Goal: Task Accomplishment & Management: Use online tool/utility

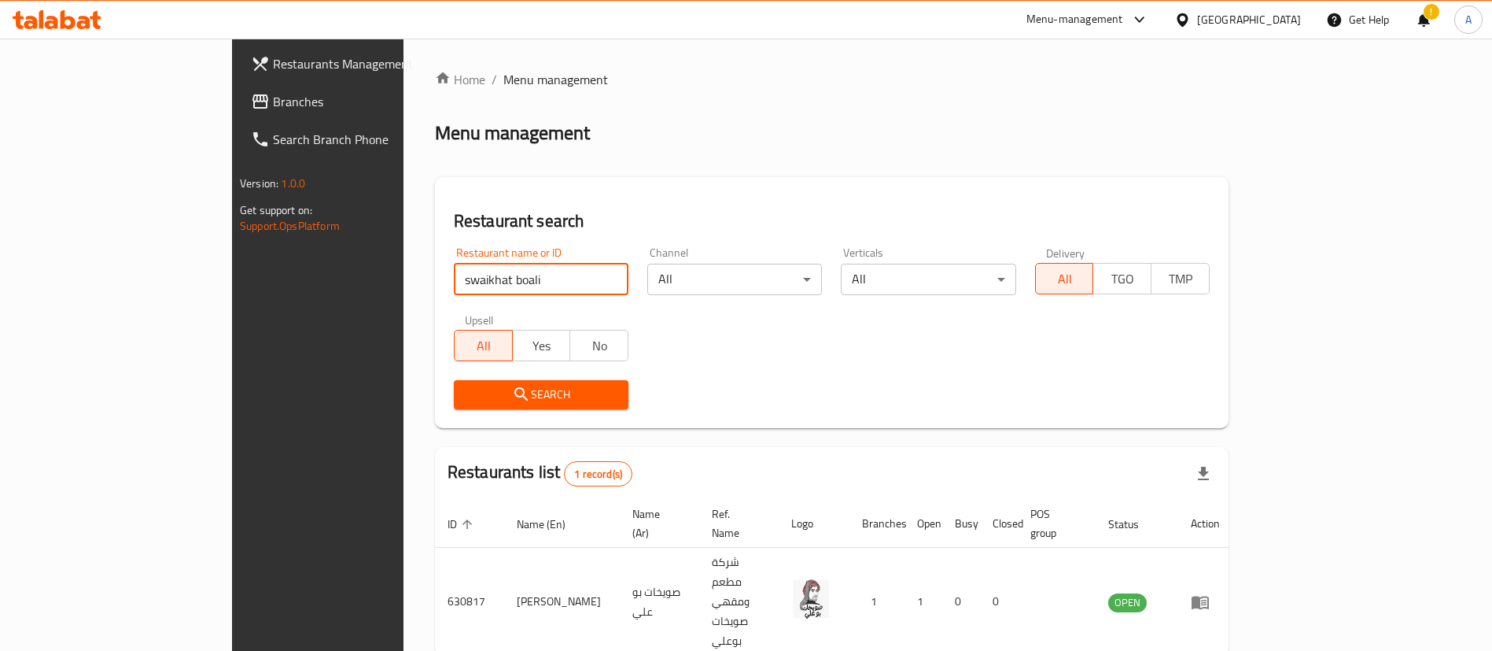
scroll to position [20, 0]
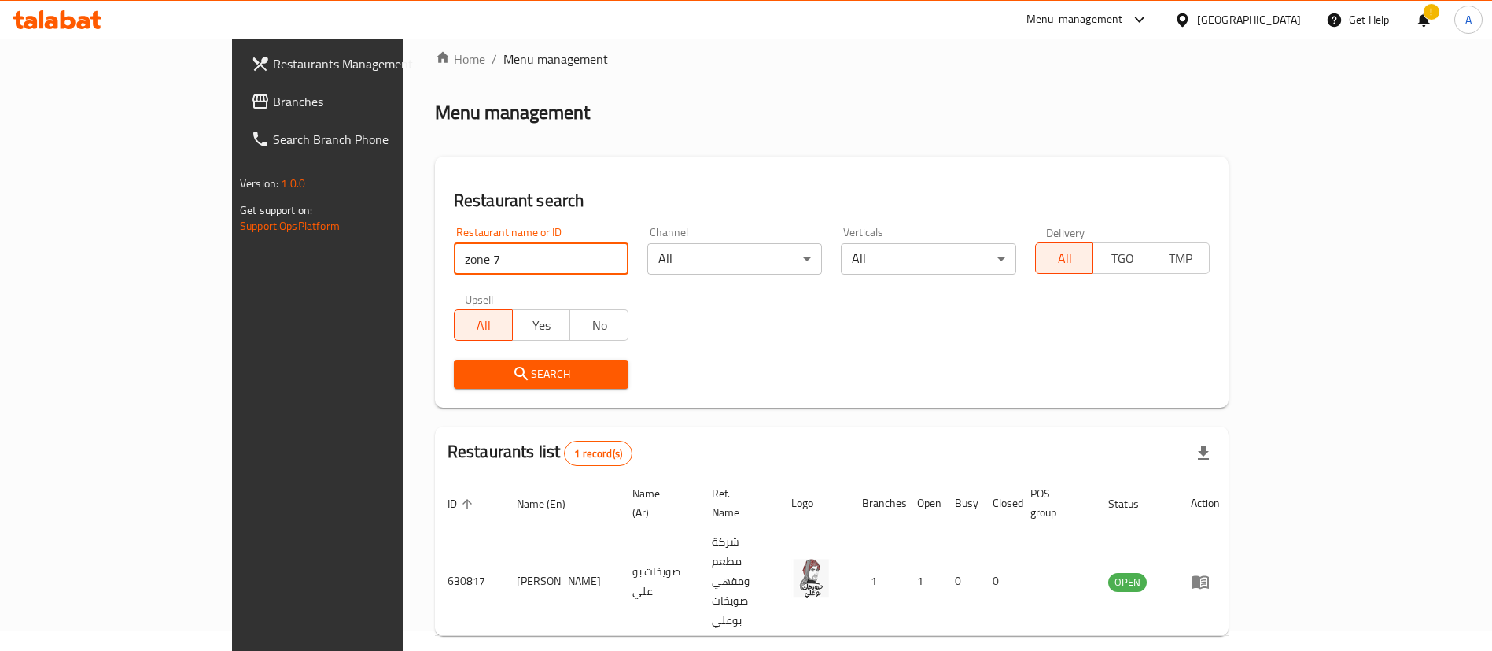
type input "zone 7"
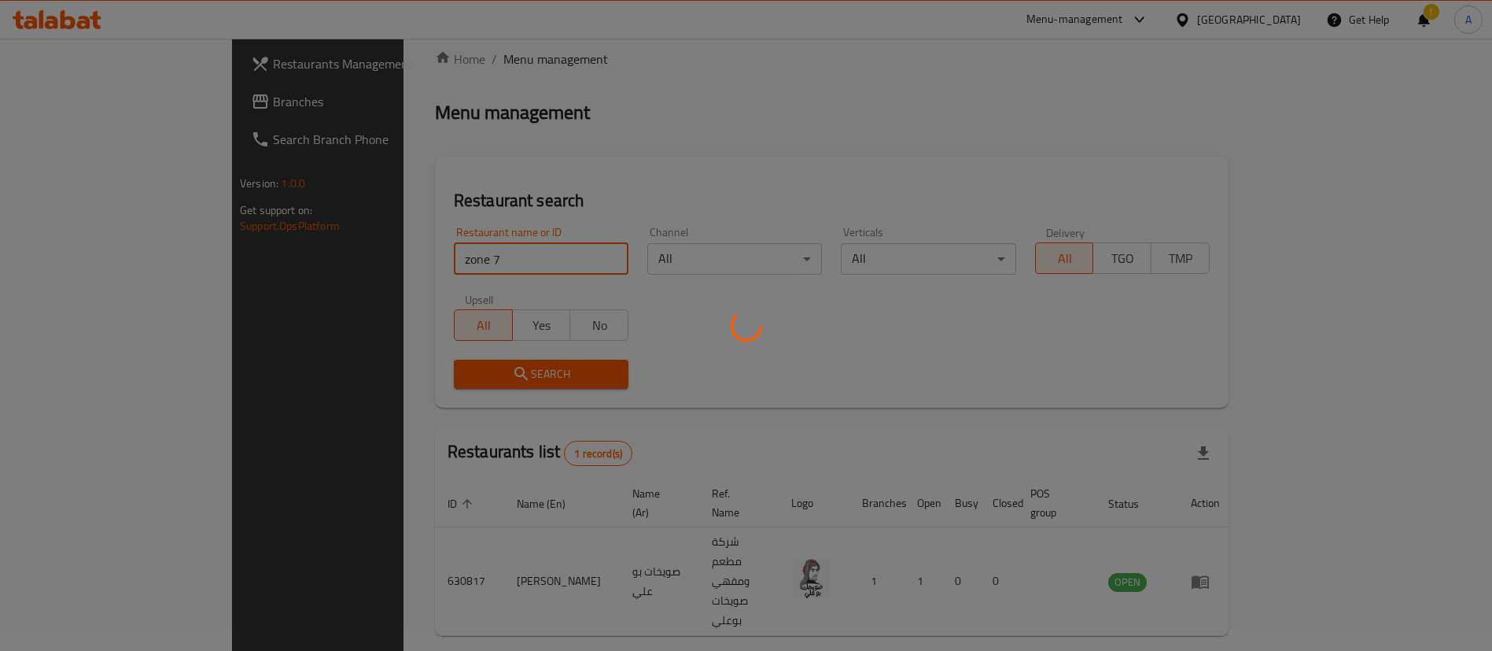
scroll to position [0, 0]
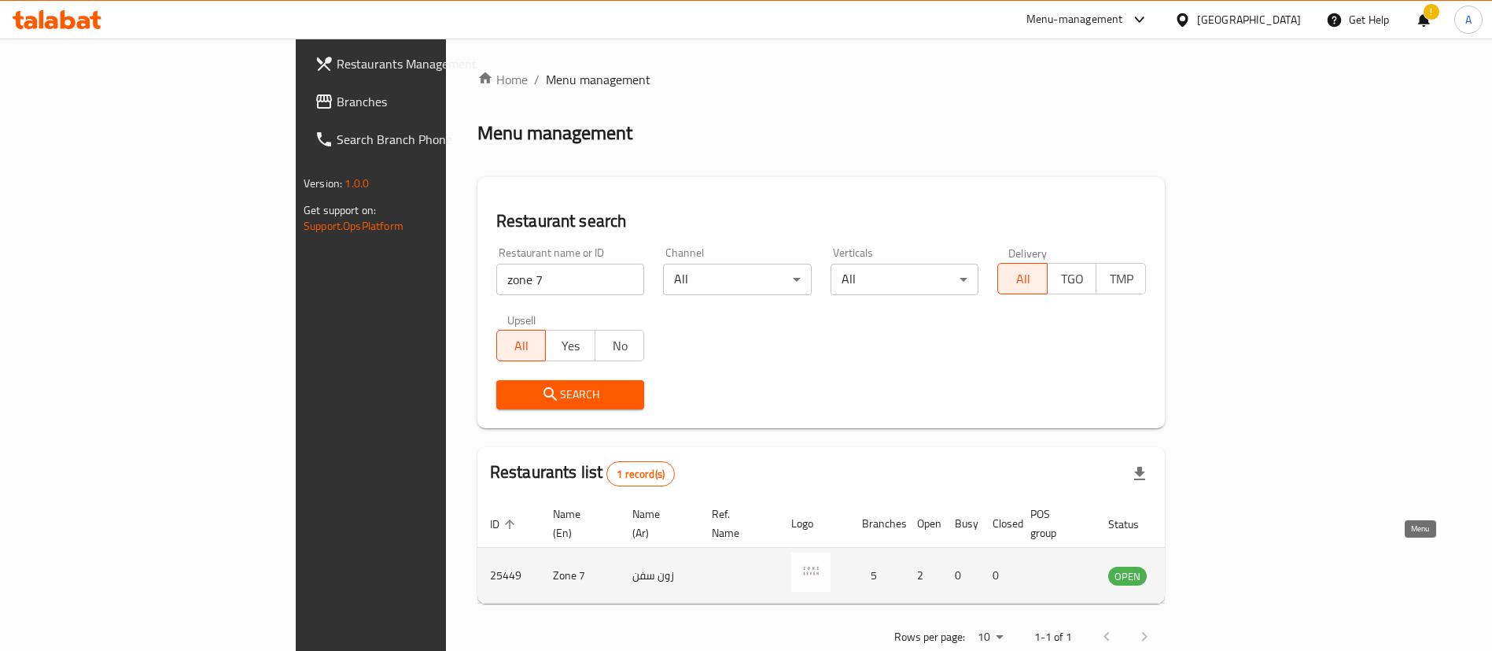
click at [1210, 566] on icon "enhanced table" at bounding box center [1200, 575] width 19 height 19
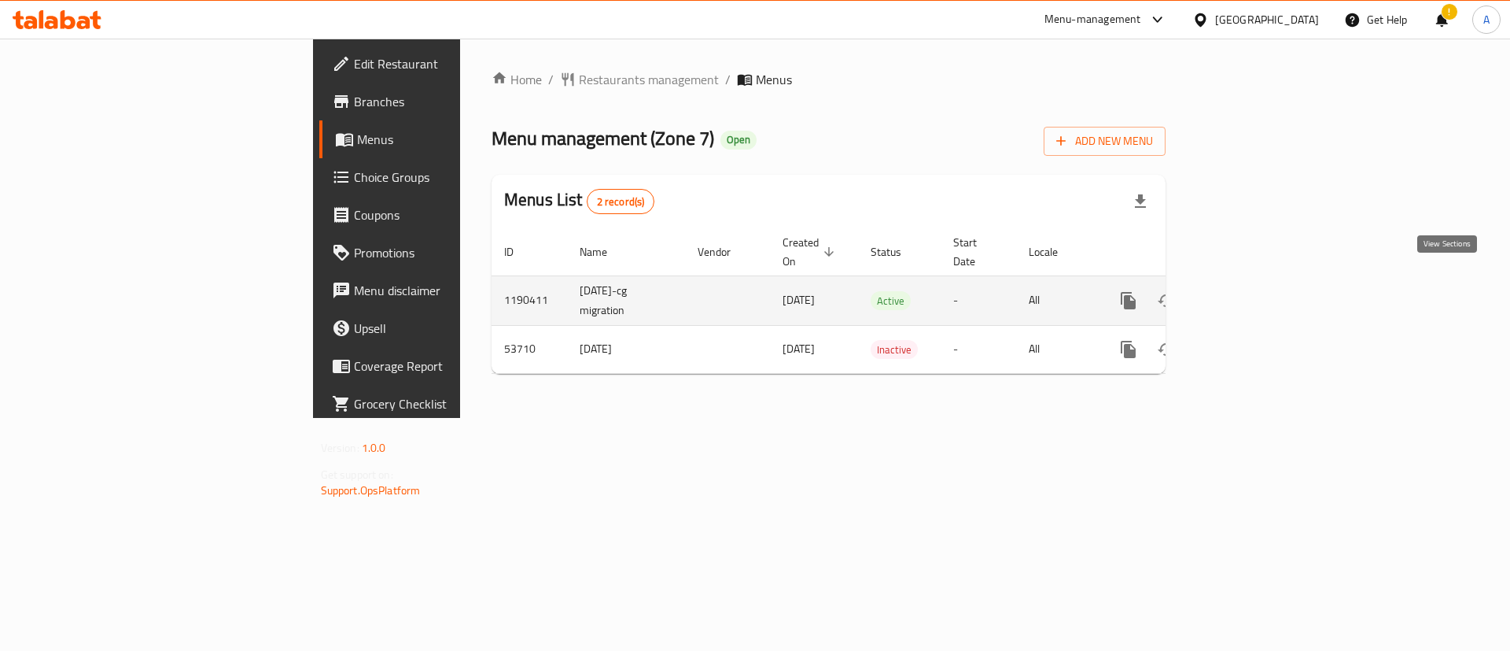
click at [1249, 293] on icon "enhanced table" at bounding box center [1242, 300] width 14 height 14
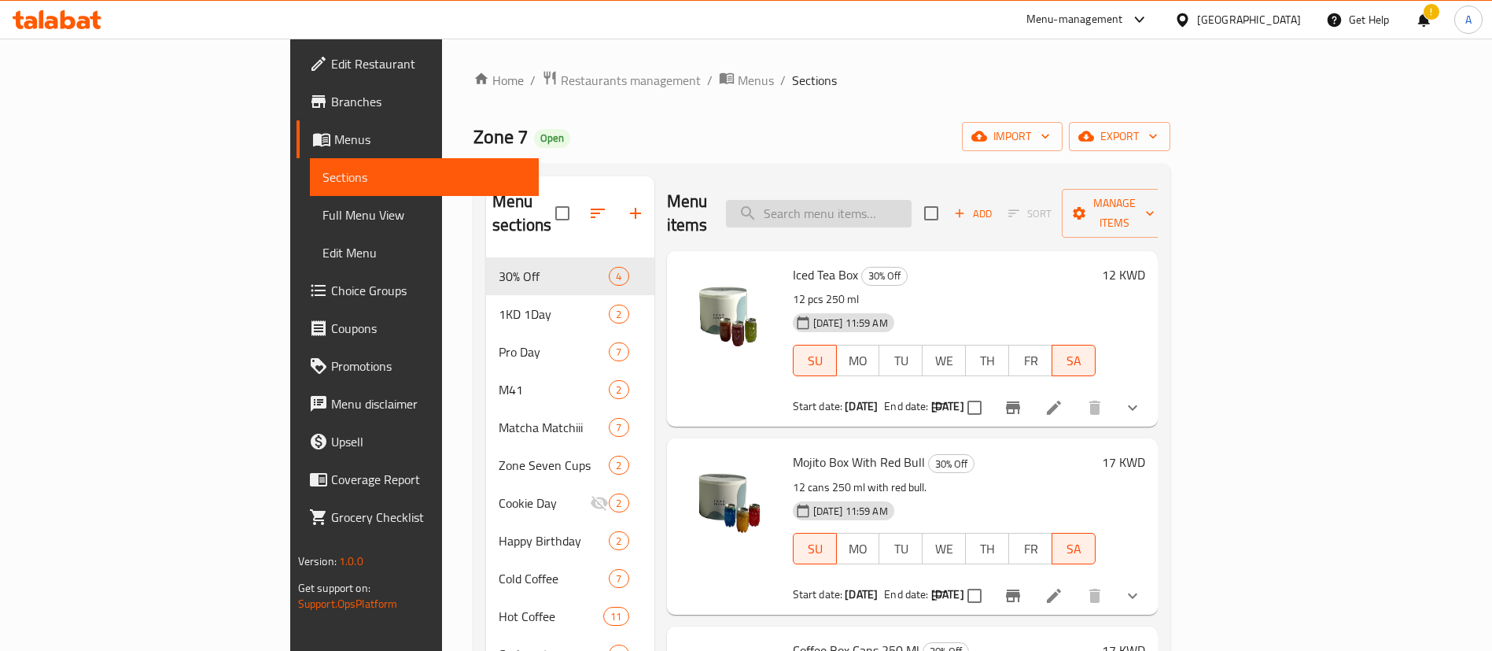
click at [912, 202] on input "search" at bounding box center [819, 214] width 186 height 28
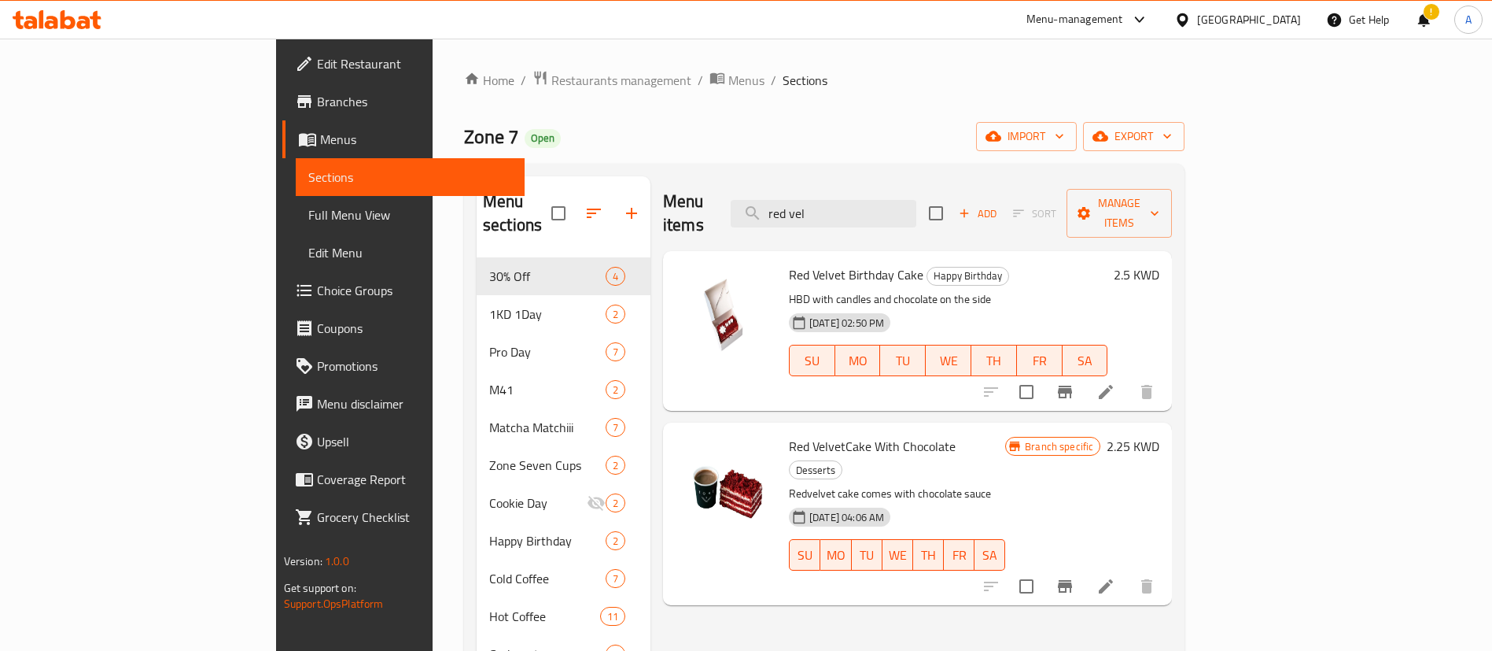
type input "red vel"
click at [1128, 378] on li at bounding box center [1106, 392] width 44 height 28
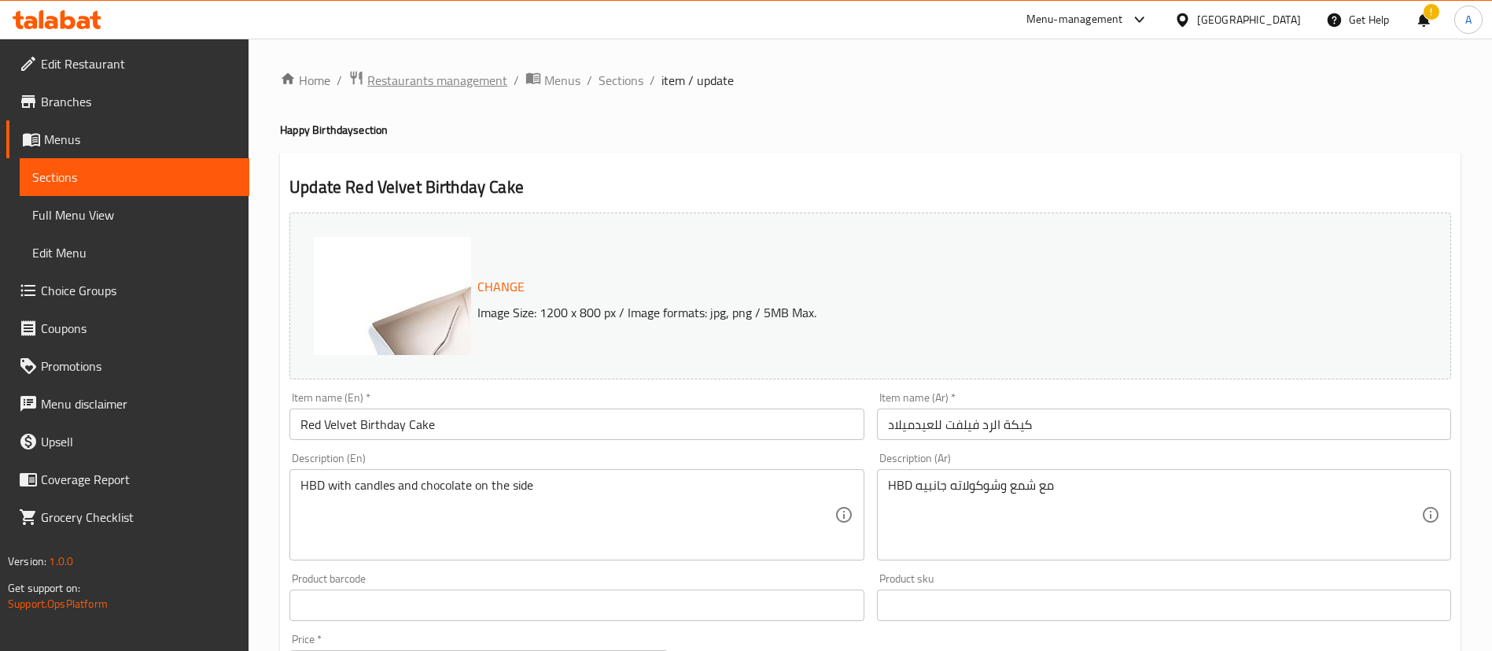
click at [397, 76] on span "Restaurants management" at bounding box center [437, 80] width 140 height 19
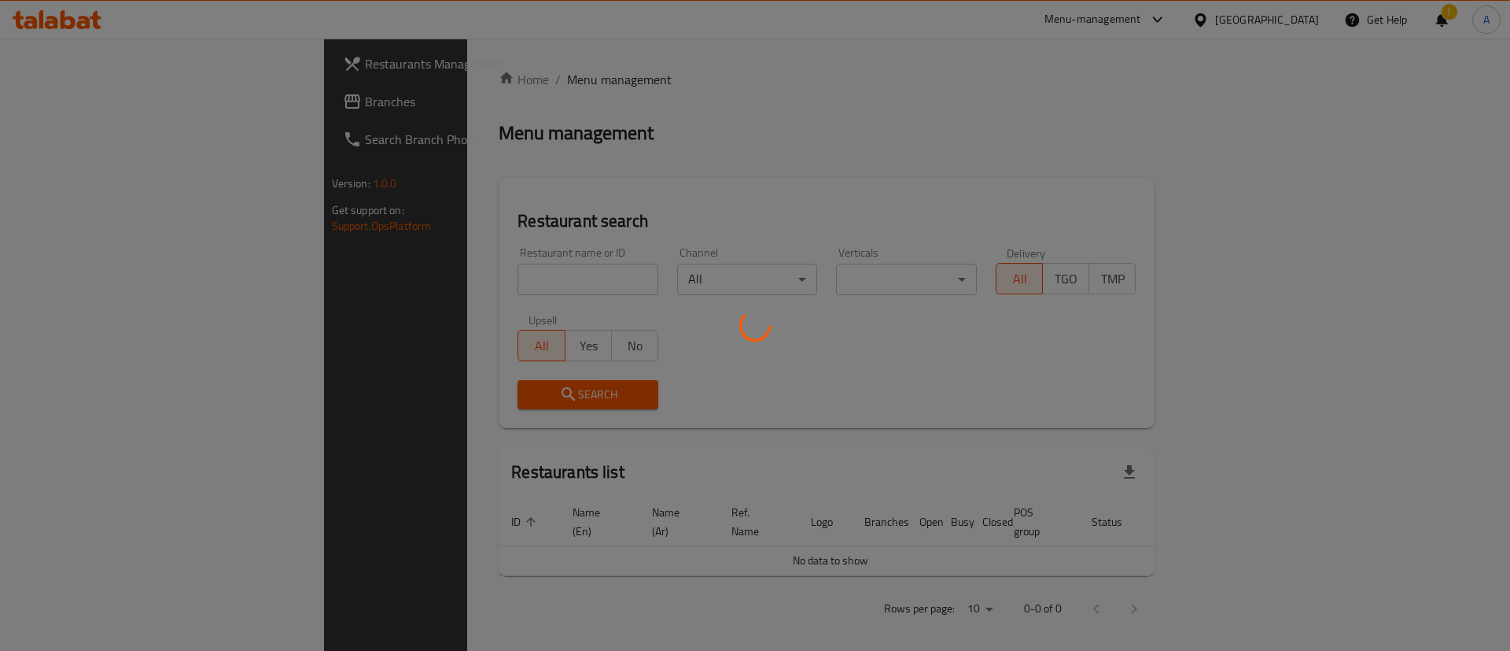
click at [418, 256] on div at bounding box center [755, 325] width 1510 height 651
click at [425, 282] on div at bounding box center [755, 325] width 1510 height 651
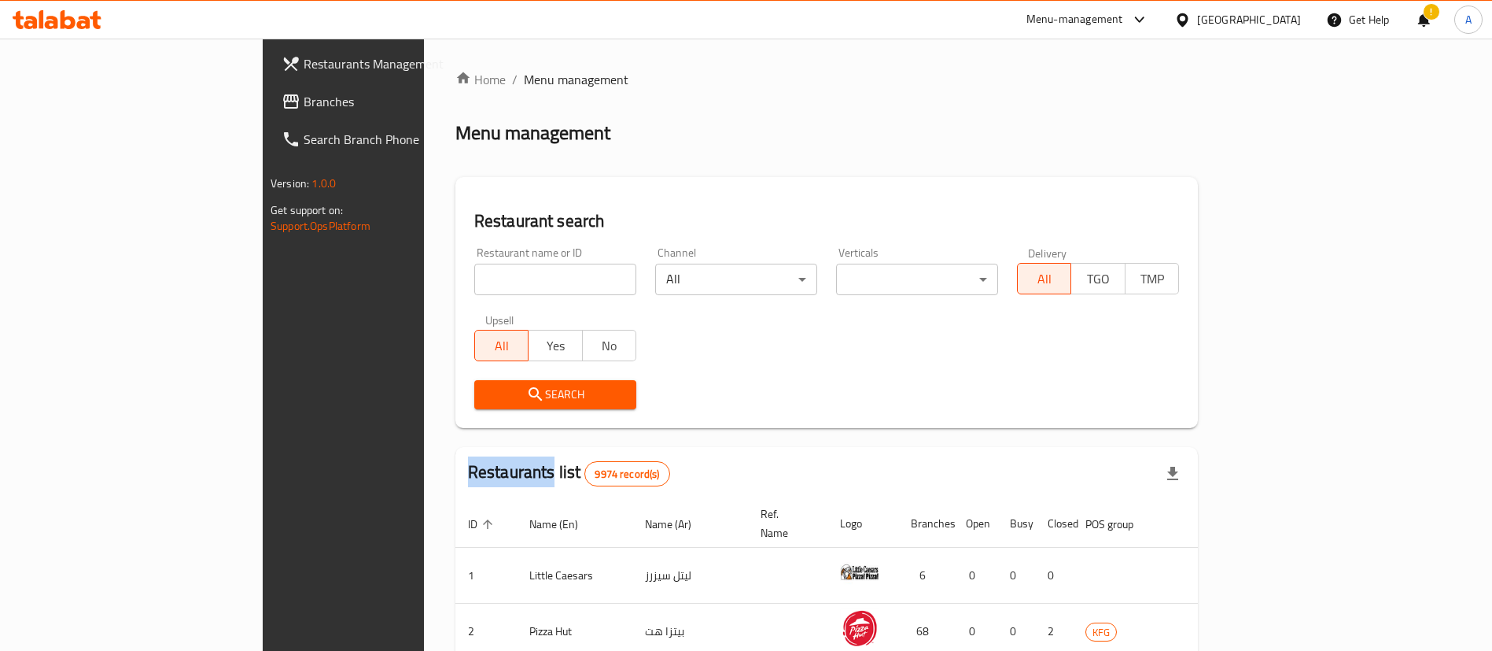
click at [455, 282] on div "Home / Menu management Menu management Restaurant search Restaurant name or ID …" at bounding box center [826, 563] width 743 height 987
click at [474, 283] on input "search" at bounding box center [555, 279] width 162 height 31
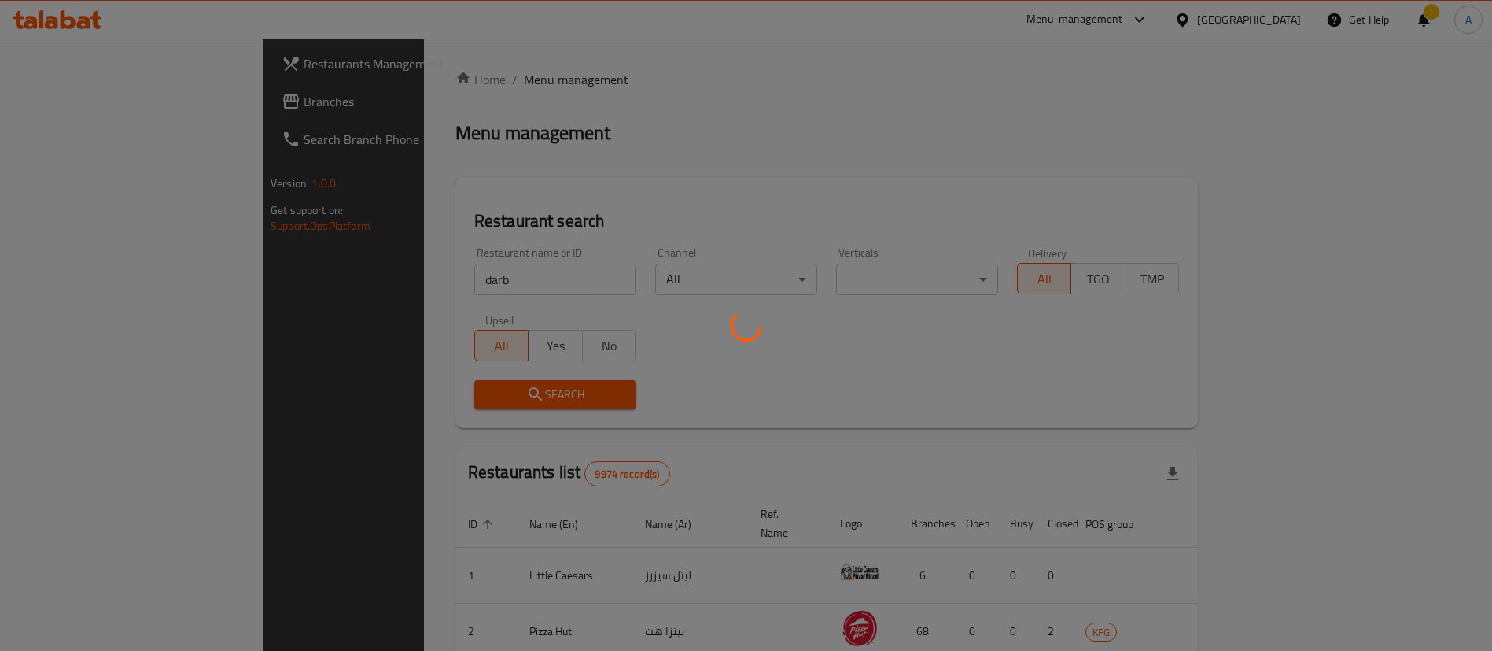
click at [510, 612] on div at bounding box center [746, 325] width 1492 height 651
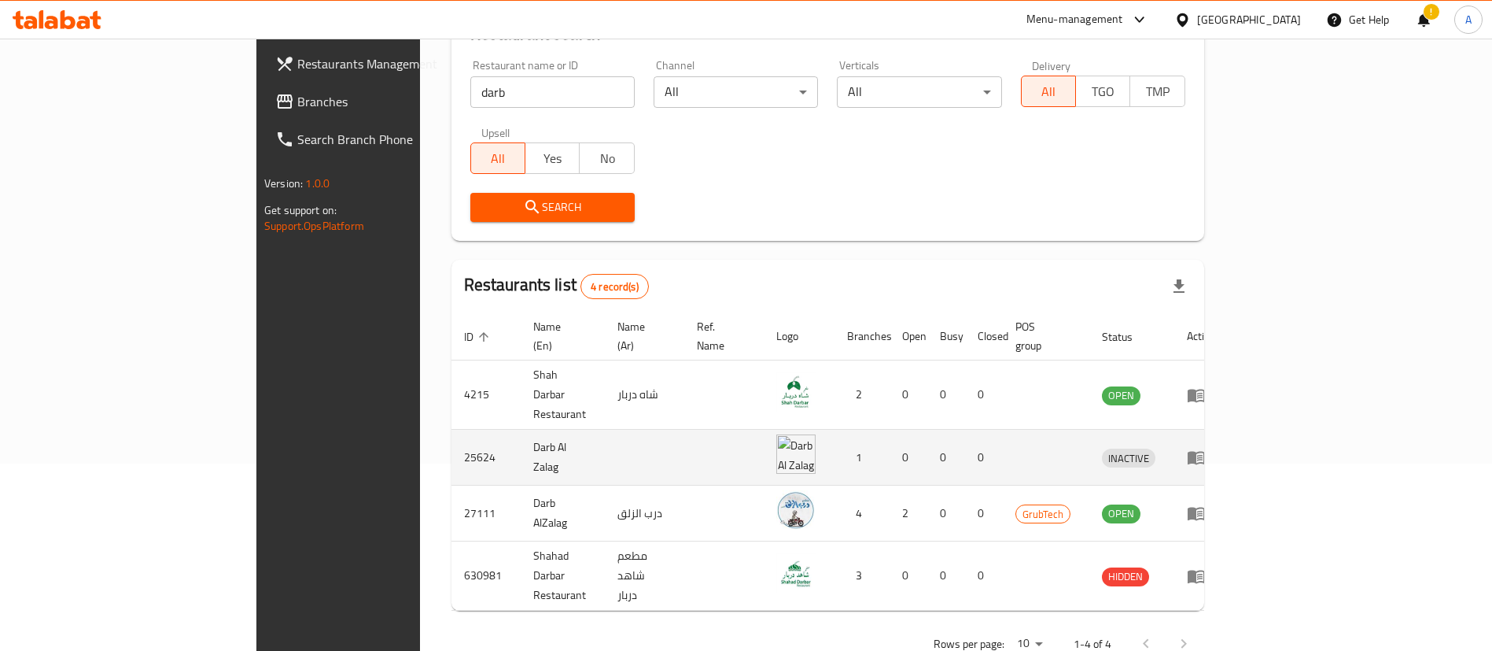
scroll to position [188, 0]
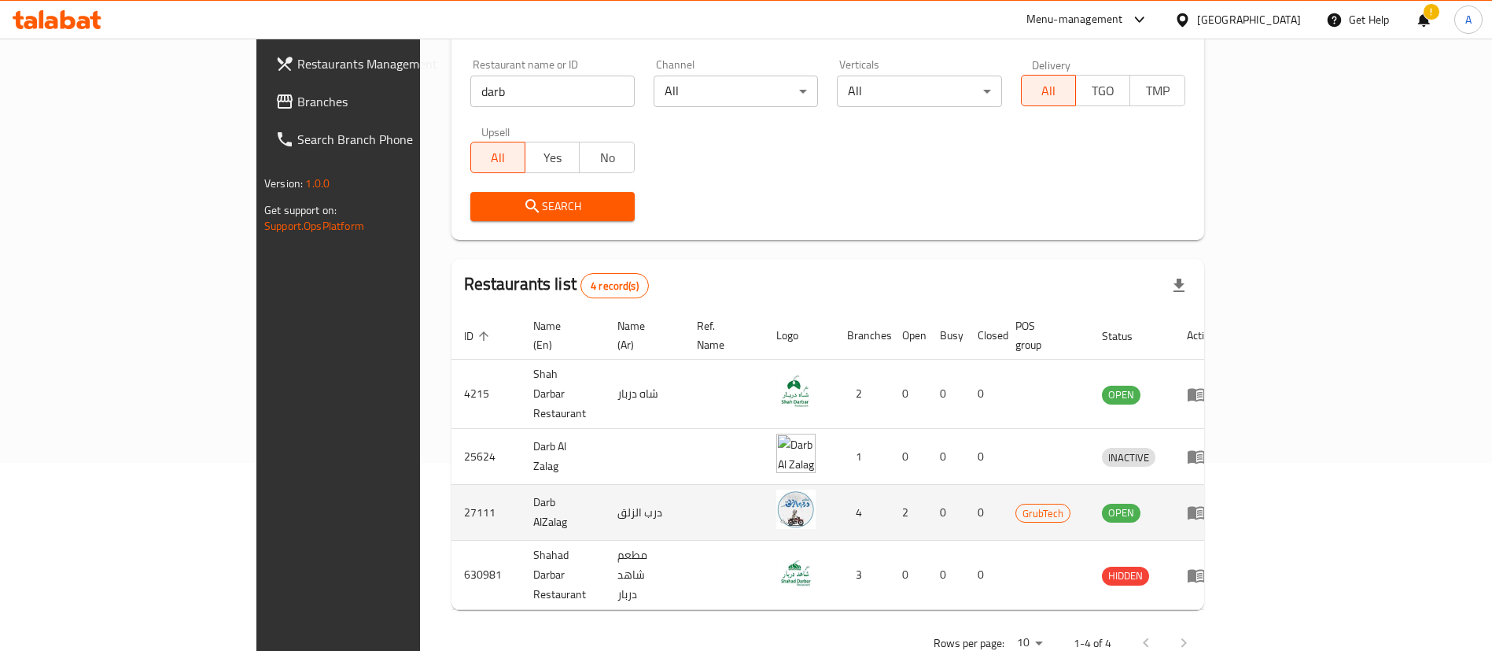
click at [452, 485] on td "27111" at bounding box center [486, 513] width 69 height 56
copy td "27111"
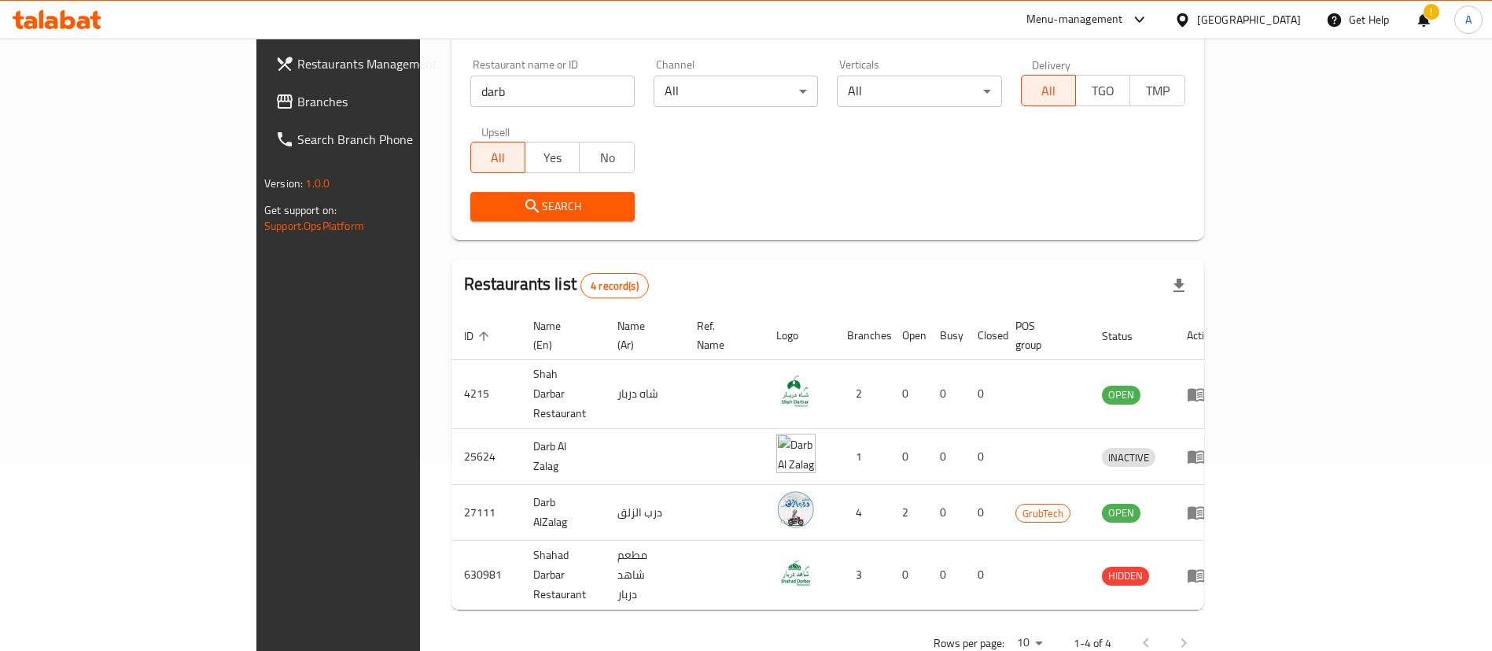
click at [470, 105] on input "darb" at bounding box center [552, 91] width 164 height 31
type input "crops"
click button "Search" at bounding box center [552, 206] width 164 height 29
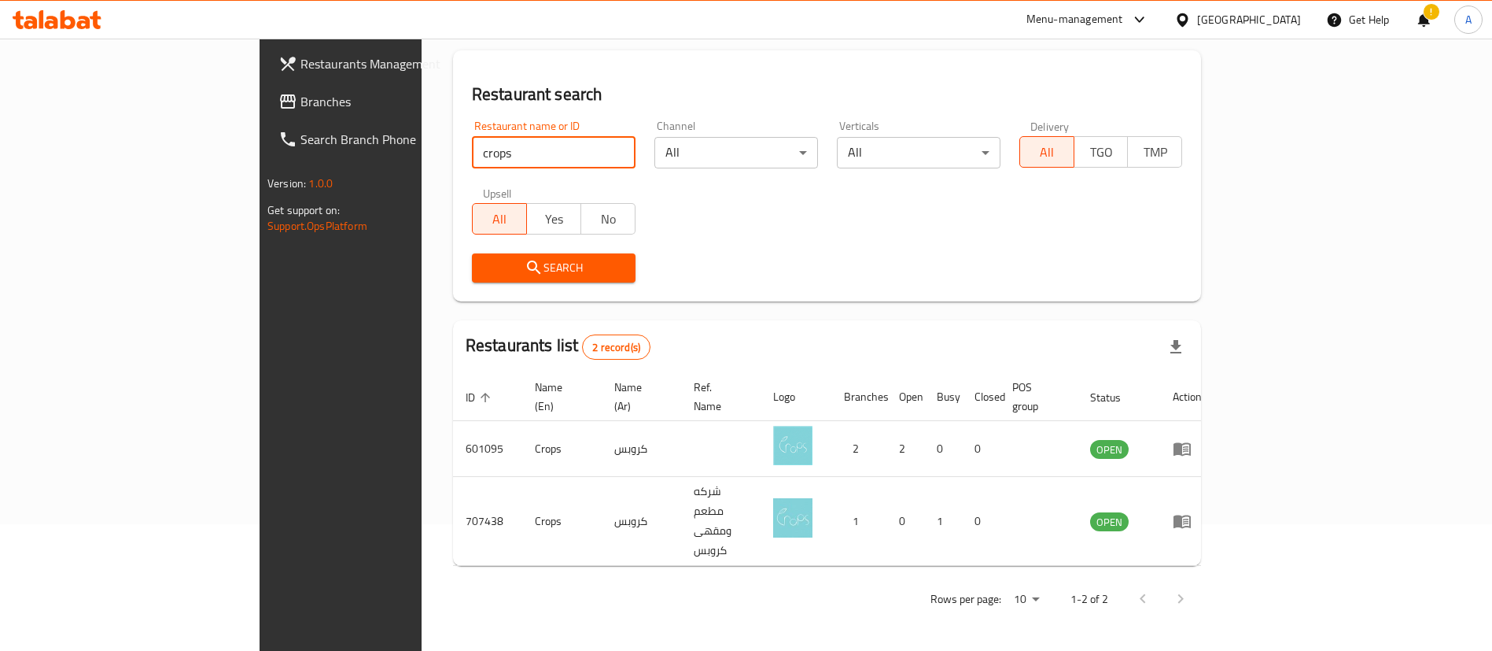
scroll to position [76, 0]
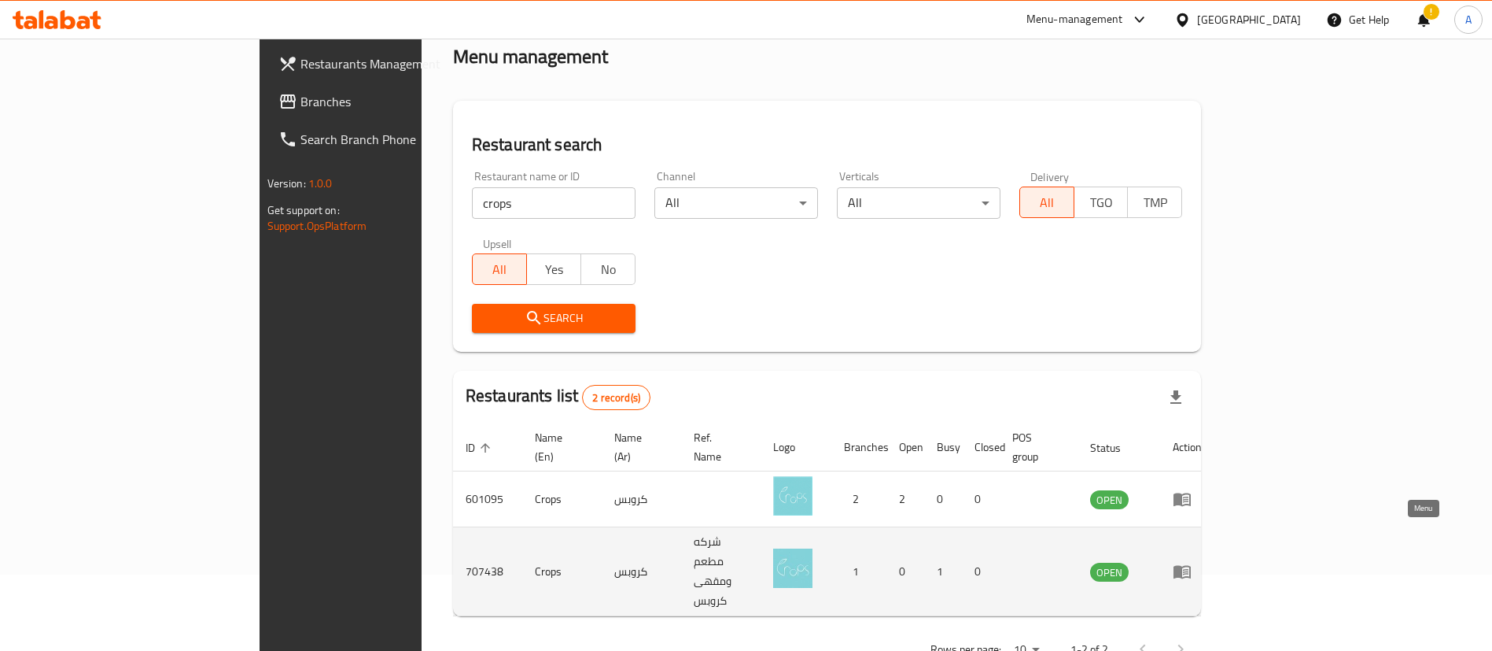
click at [1192, 562] on icon "enhanced table" at bounding box center [1182, 571] width 19 height 19
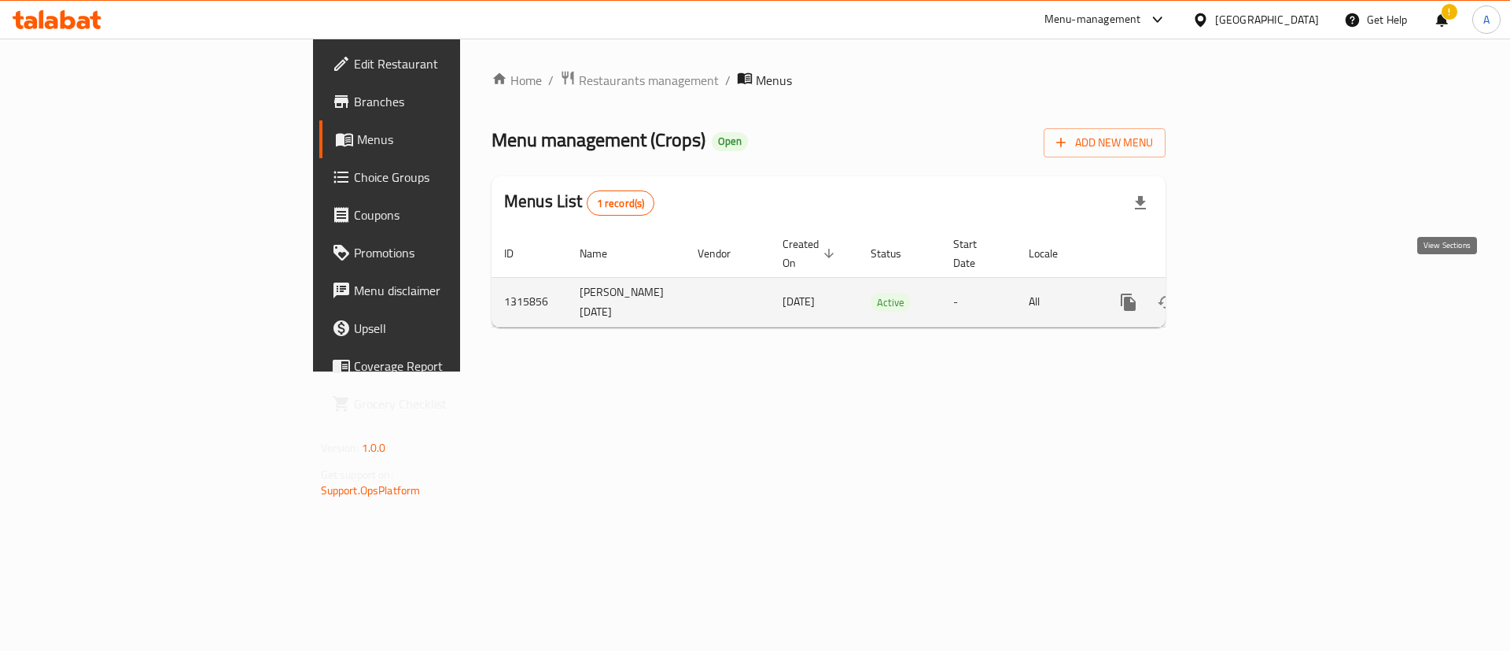
click at [1252, 293] on icon "enhanced table" at bounding box center [1242, 302] width 19 height 19
